Goal: Task Accomplishment & Management: Complete application form

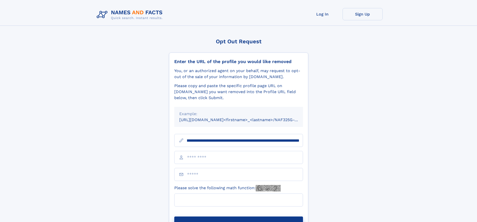
scroll to position [0, 74]
type input "**********"
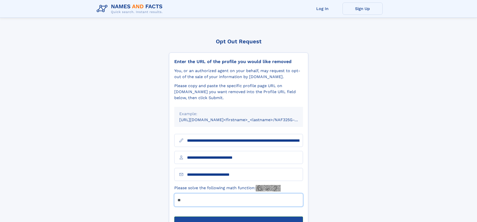
type input "**"
click at [238, 217] on button "Submit Opt Out Request" at bounding box center [238, 225] width 129 height 16
